Goal: Information Seeking & Learning: Learn about a topic

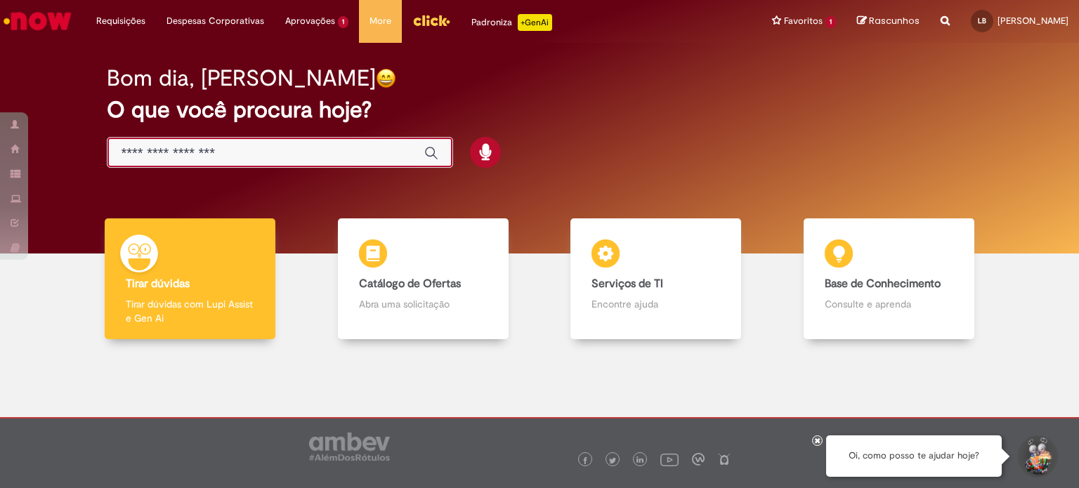
click at [322, 145] on input "Basta digitar aqui" at bounding box center [266, 153] width 289 height 16
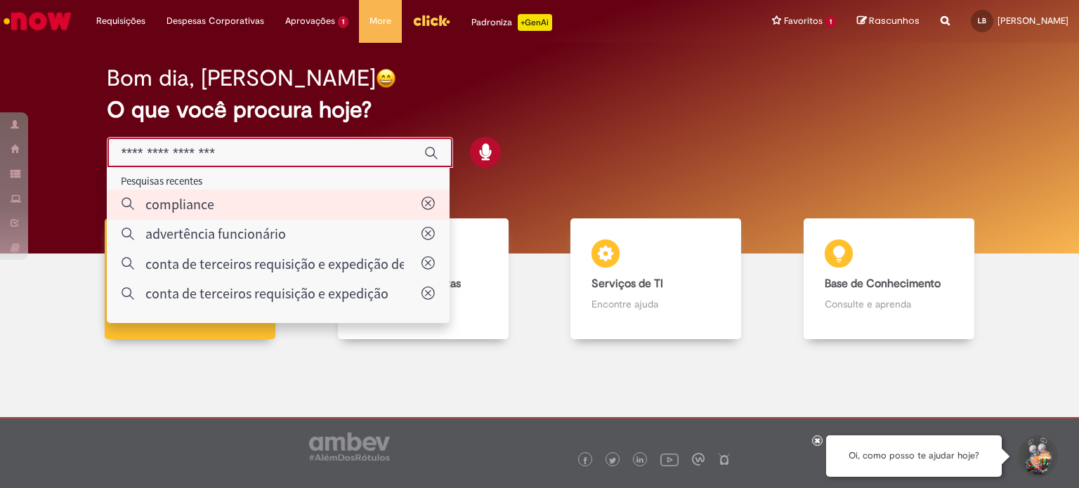
type input "**********"
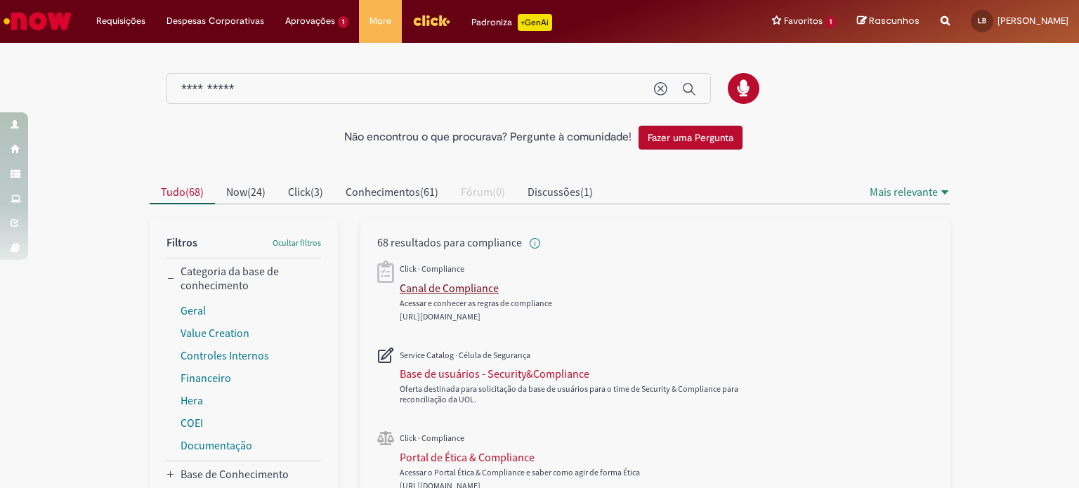
click at [436, 289] on div "Canal de Compliance" at bounding box center [449, 288] width 99 height 14
